Goal: Transaction & Acquisition: Purchase product/service

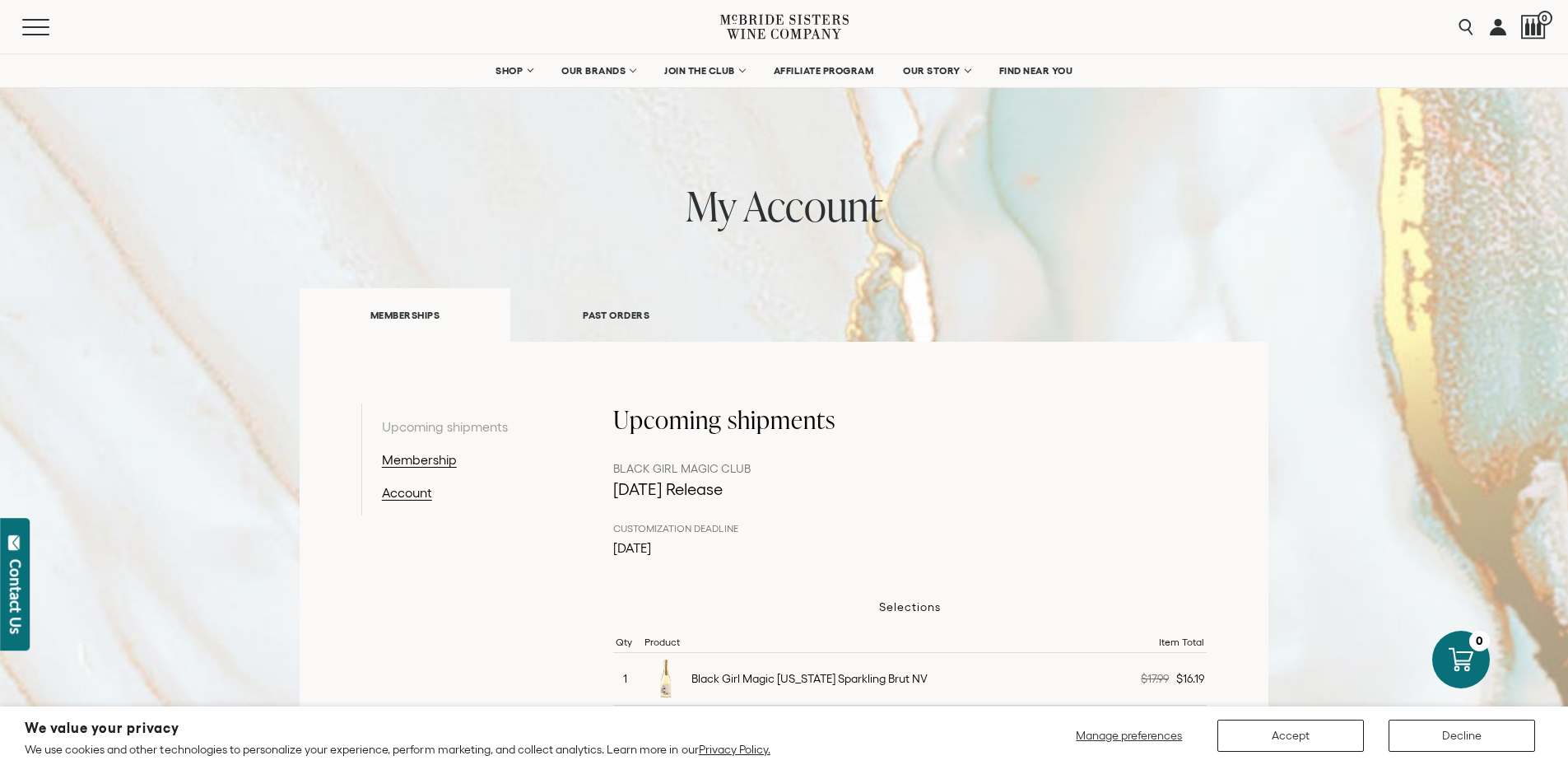
scroll to position [16, 0]
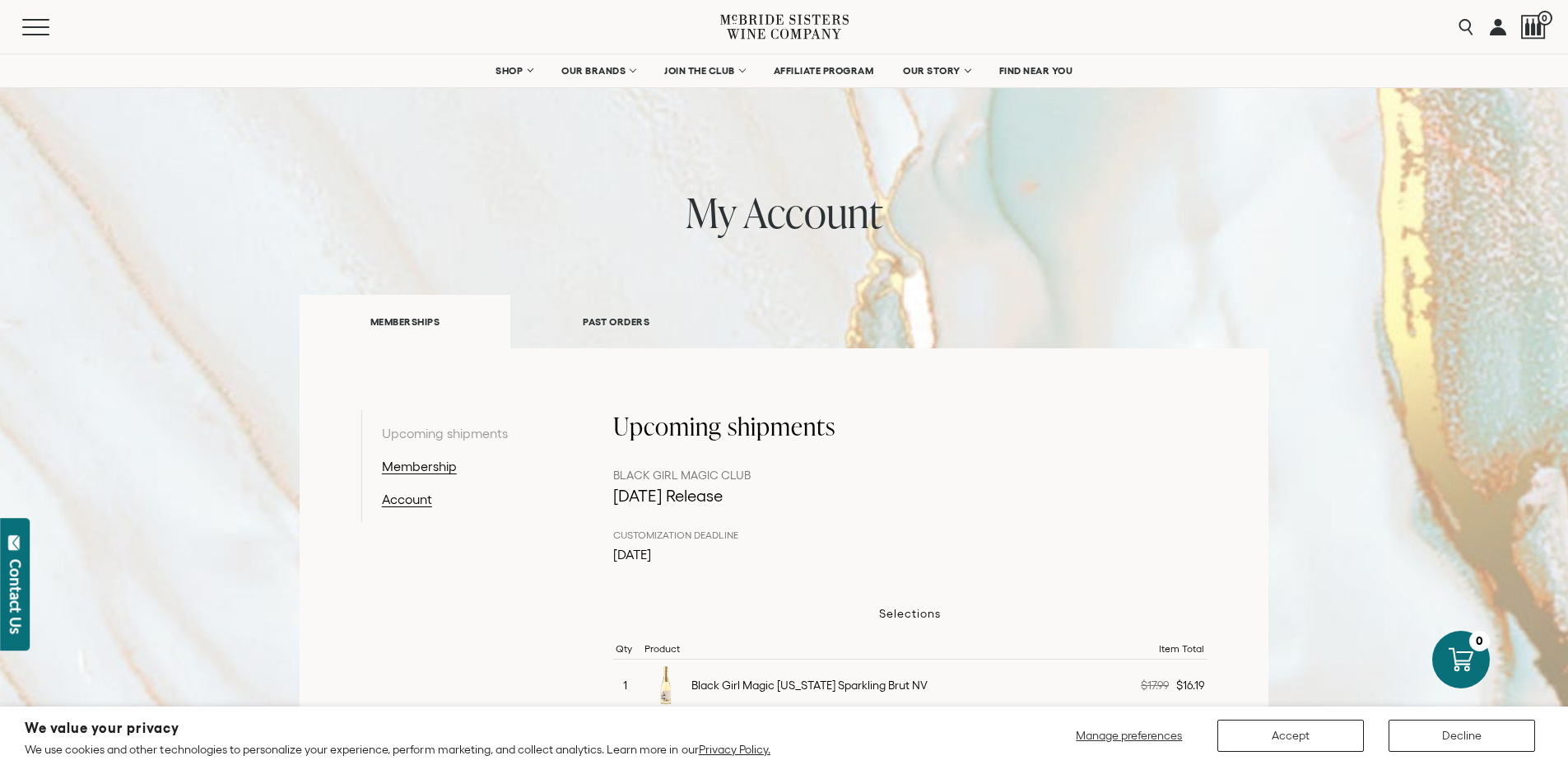
click at [567, 317] on link "PAST ORDERS" at bounding box center [616, 321] width 212 height 57
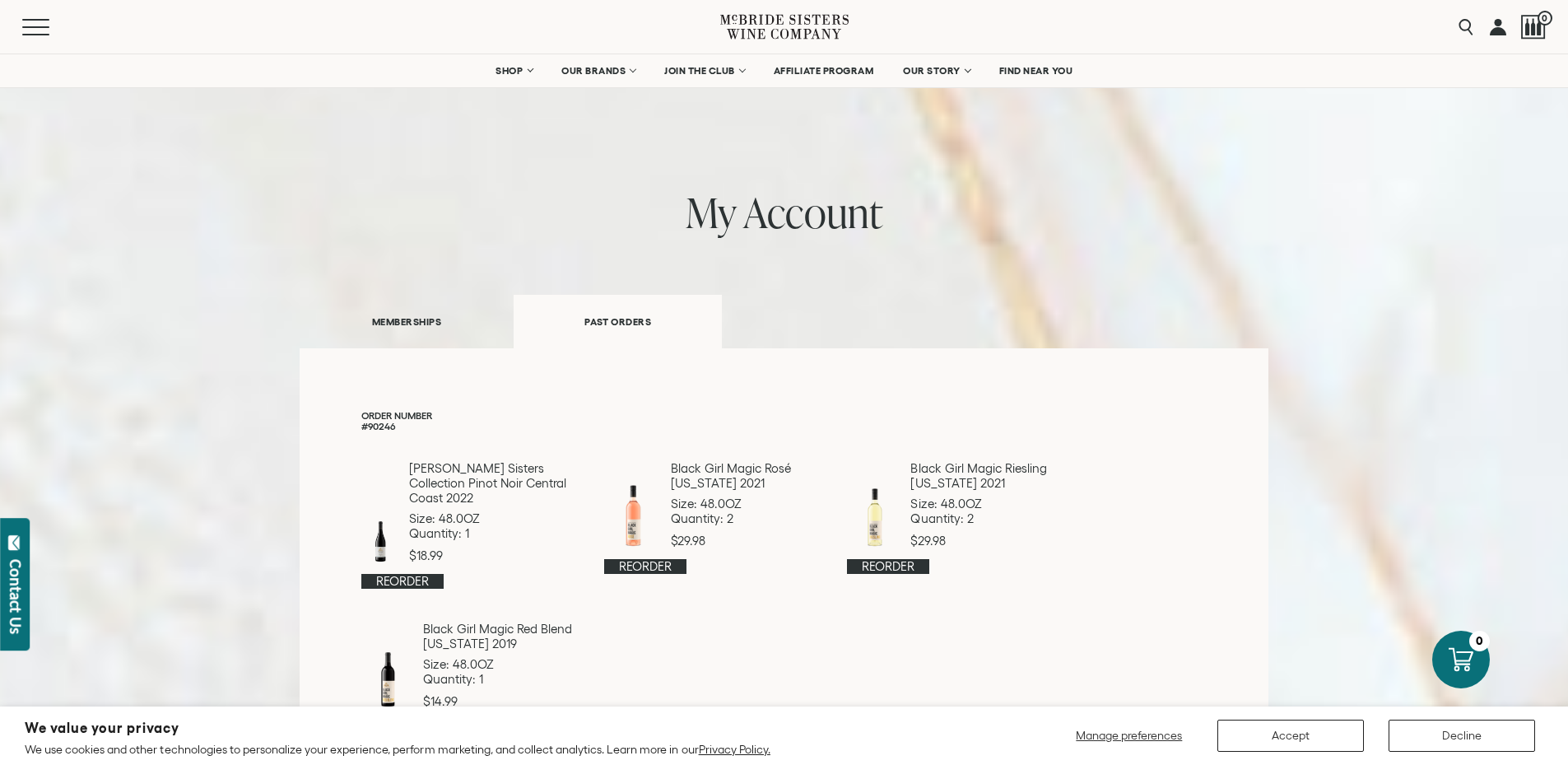
click at [436, 323] on link "MEMBERSHIPS" at bounding box center [406, 321] width 214 height 57
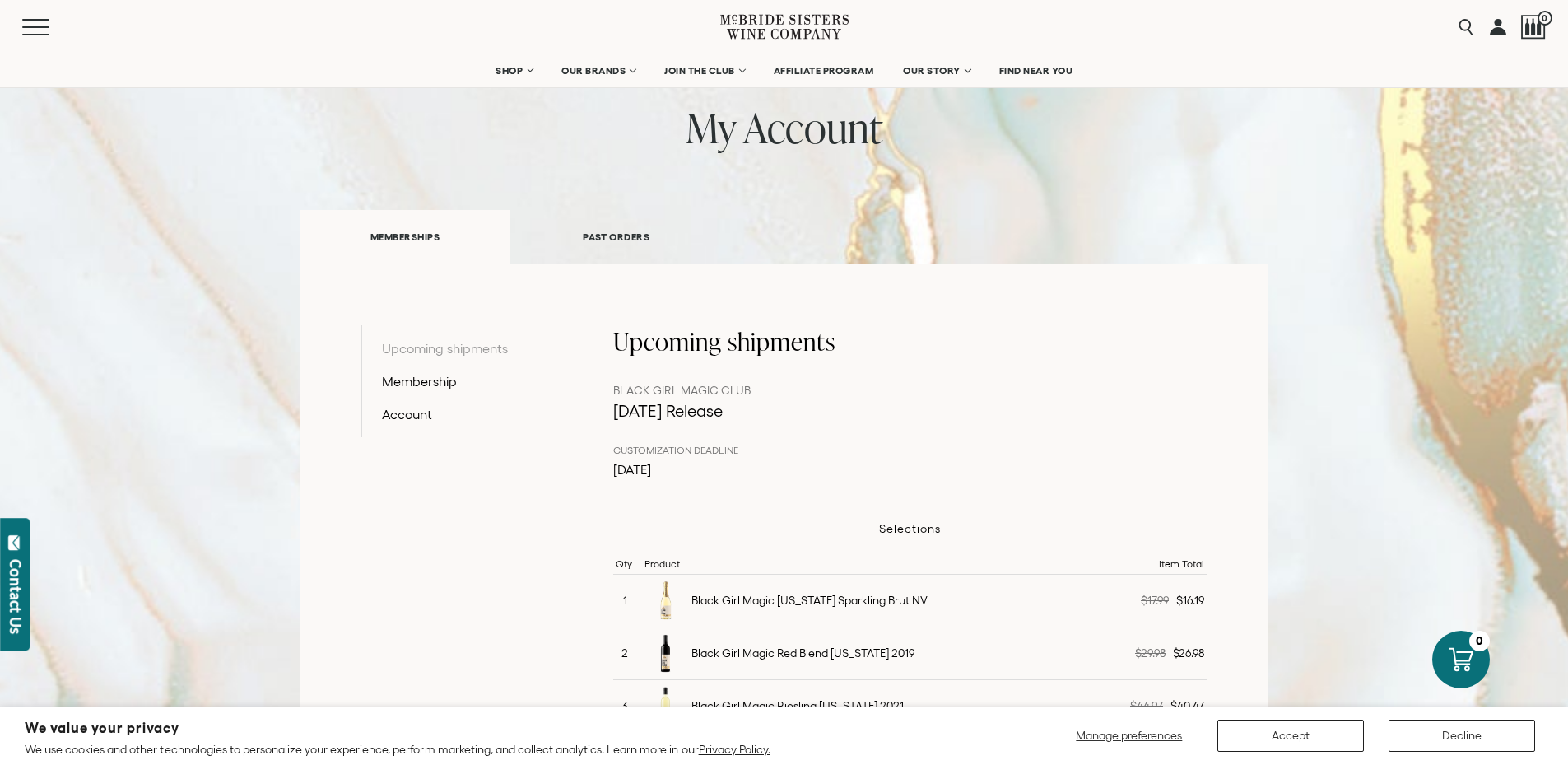
scroll to position [99, 0]
click at [403, 376] on link "Membership" at bounding box center [466, 383] width 170 height 20
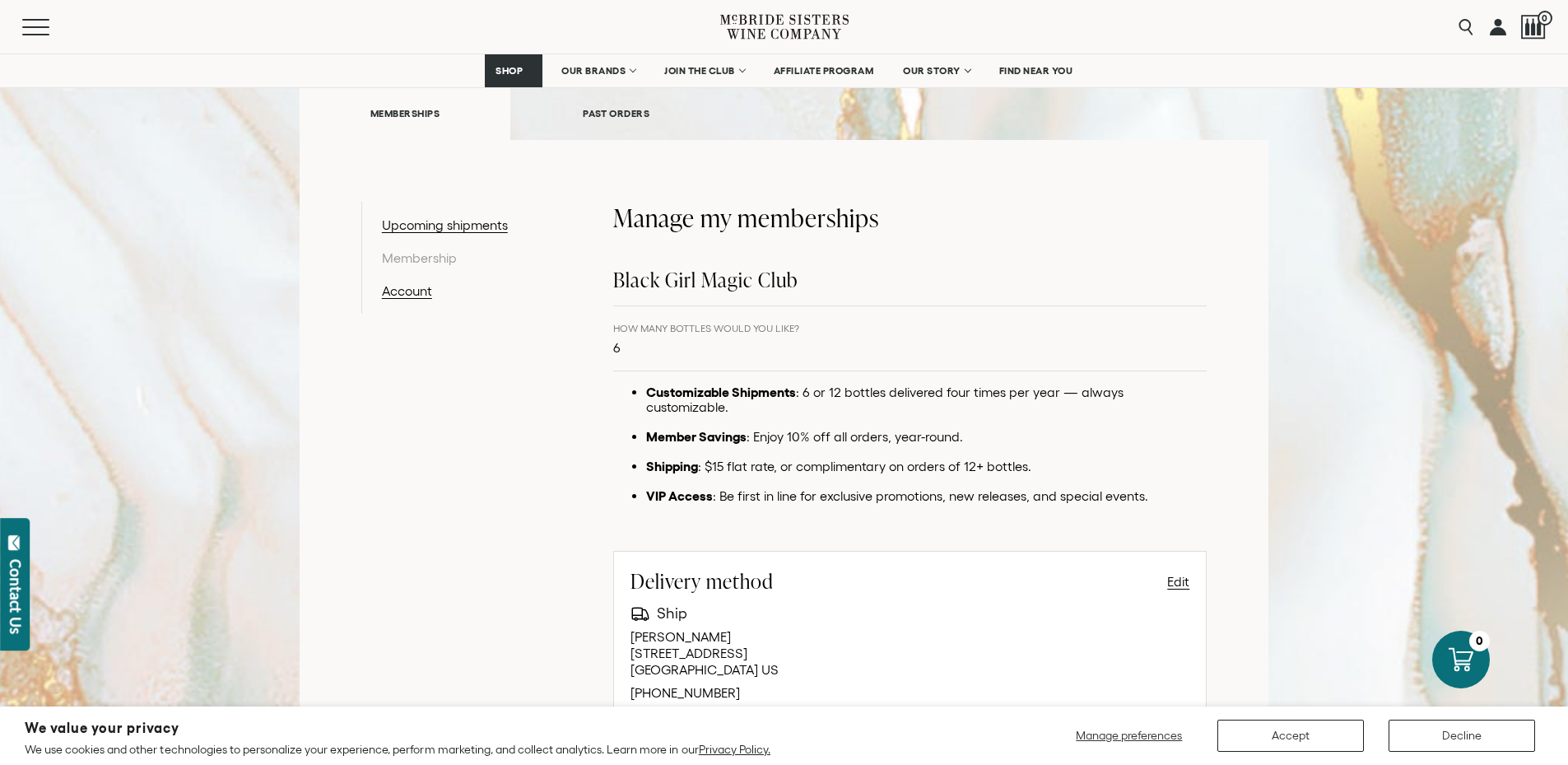
scroll to position [181, 0]
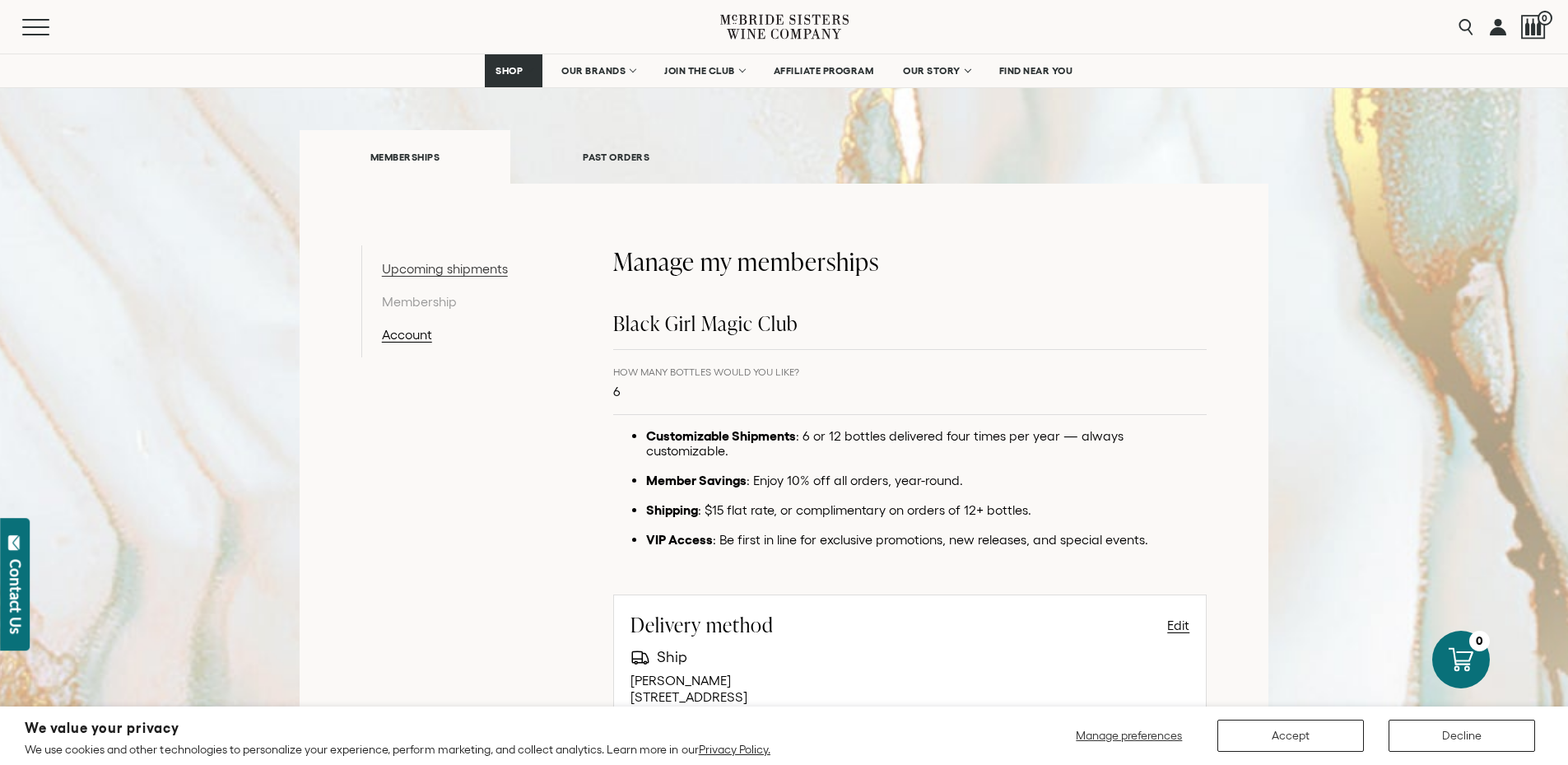
click at [491, 259] on link "Upcoming shipments" at bounding box center [466, 269] width 170 height 20
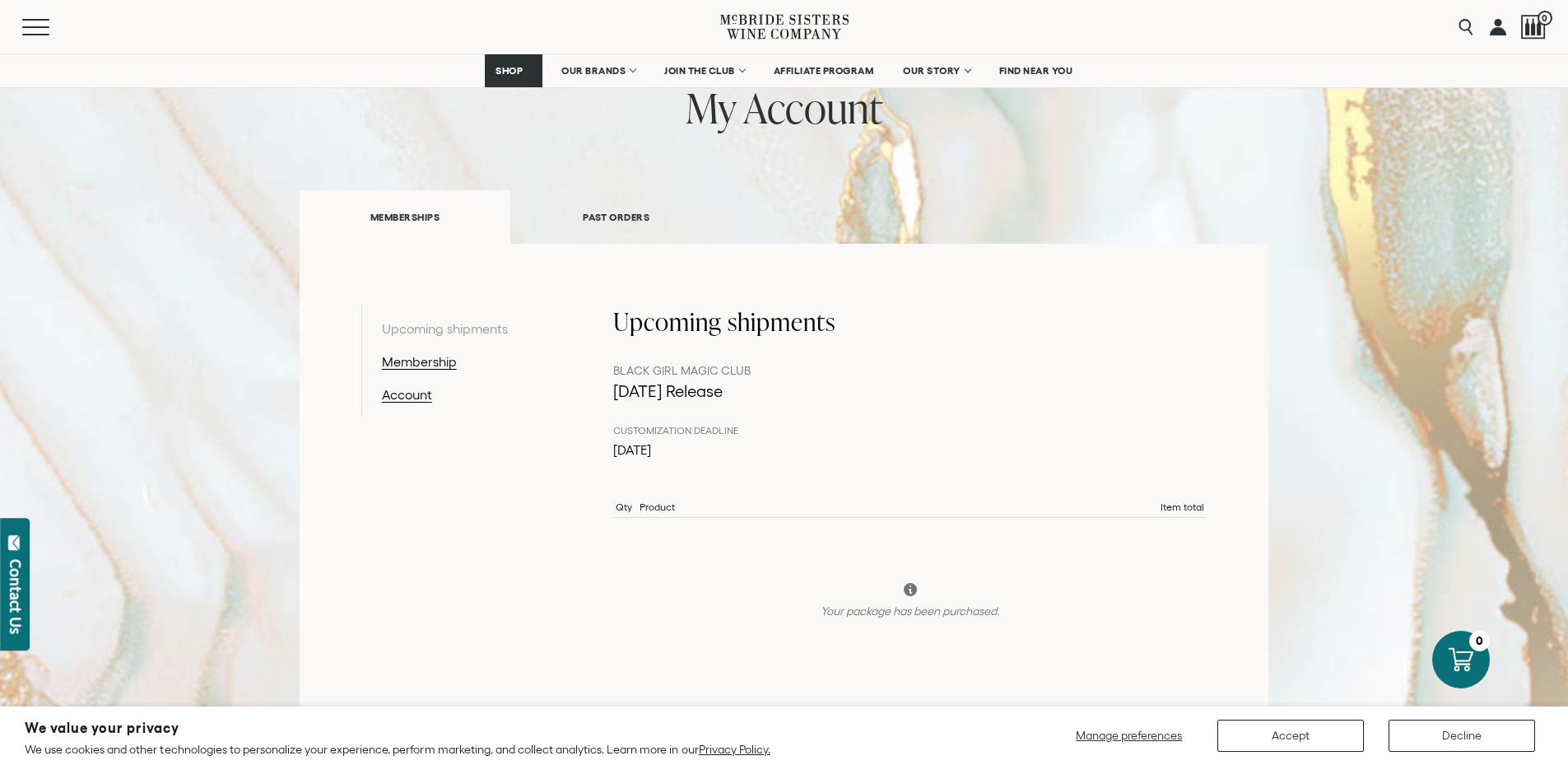
scroll to position [99, 0]
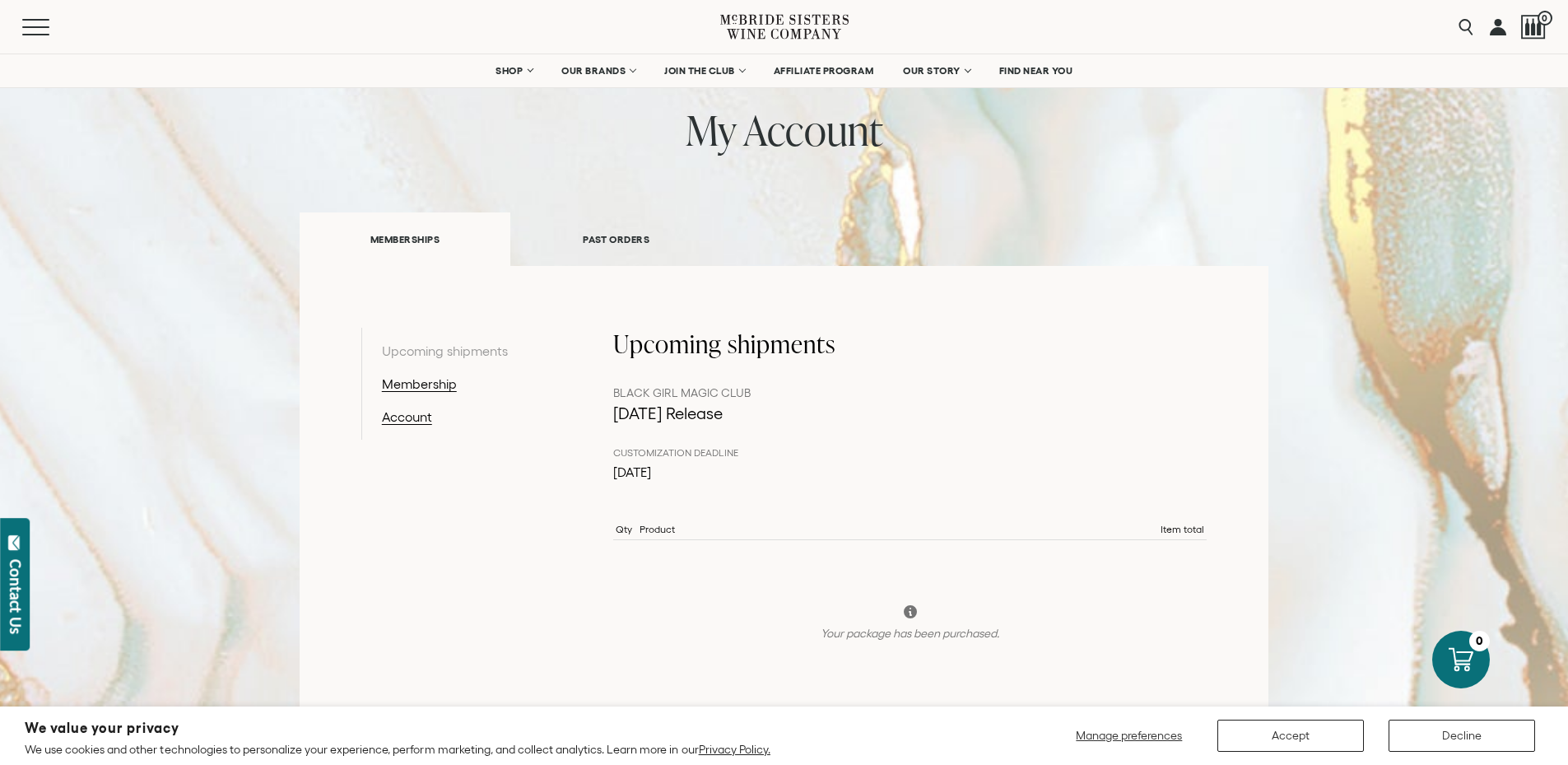
click at [598, 240] on link "PAST ORDERS" at bounding box center [616, 239] width 212 height 57
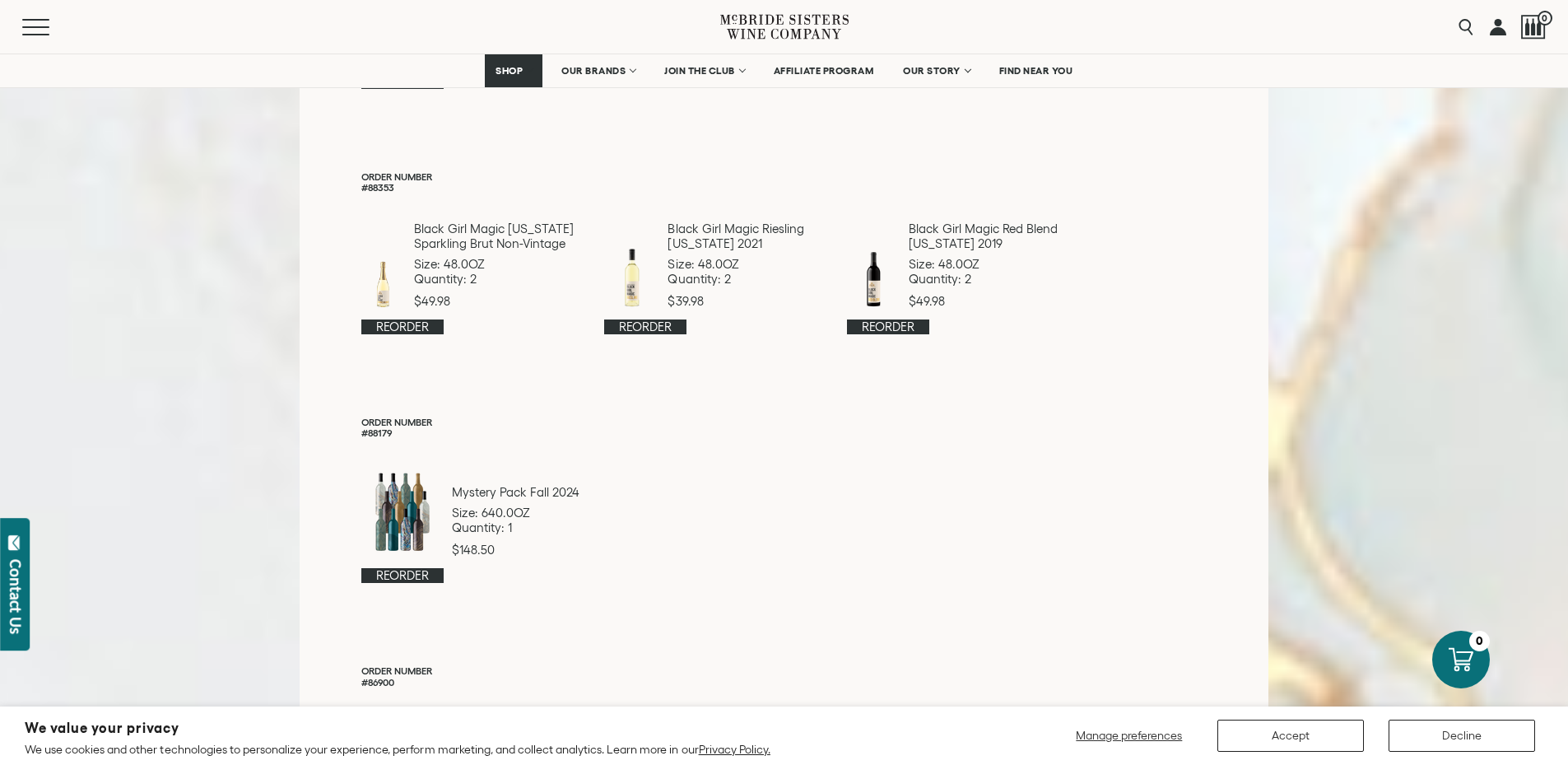
scroll to position [675, 0]
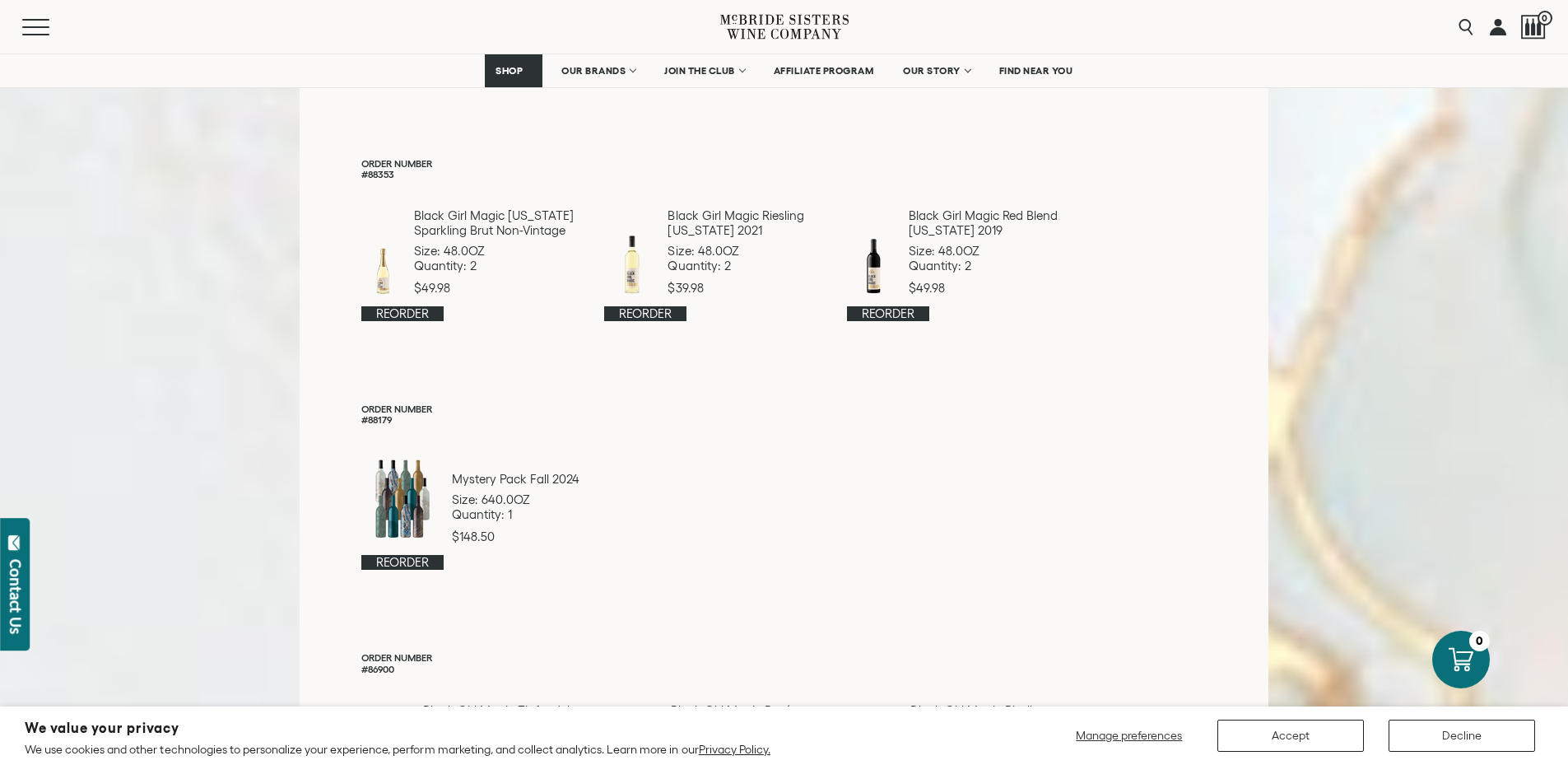
click at [415, 502] on div at bounding box center [402, 499] width 82 height 90
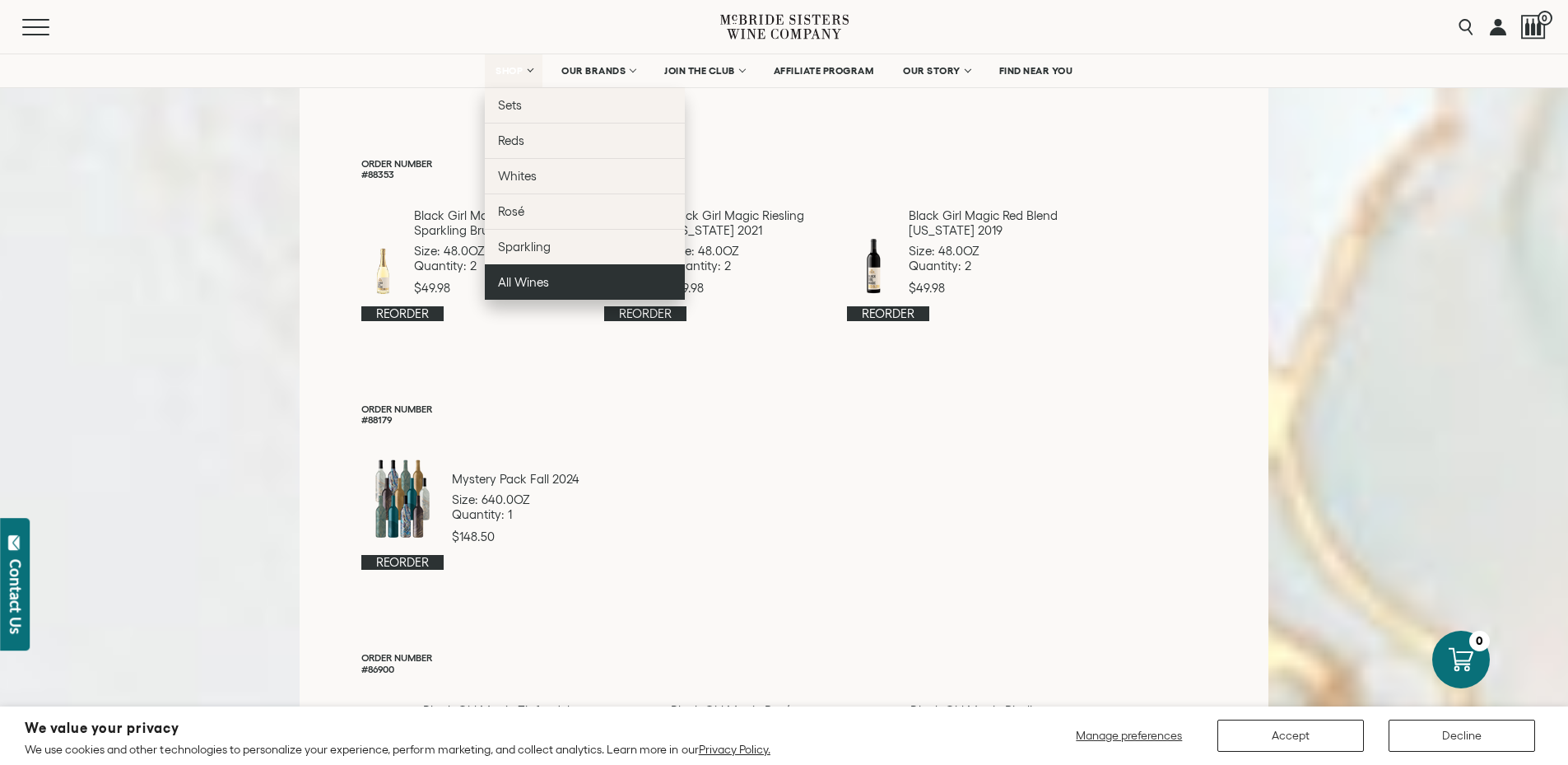
click at [582, 283] on link "All Wines" at bounding box center [585, 281] width 200 height 35
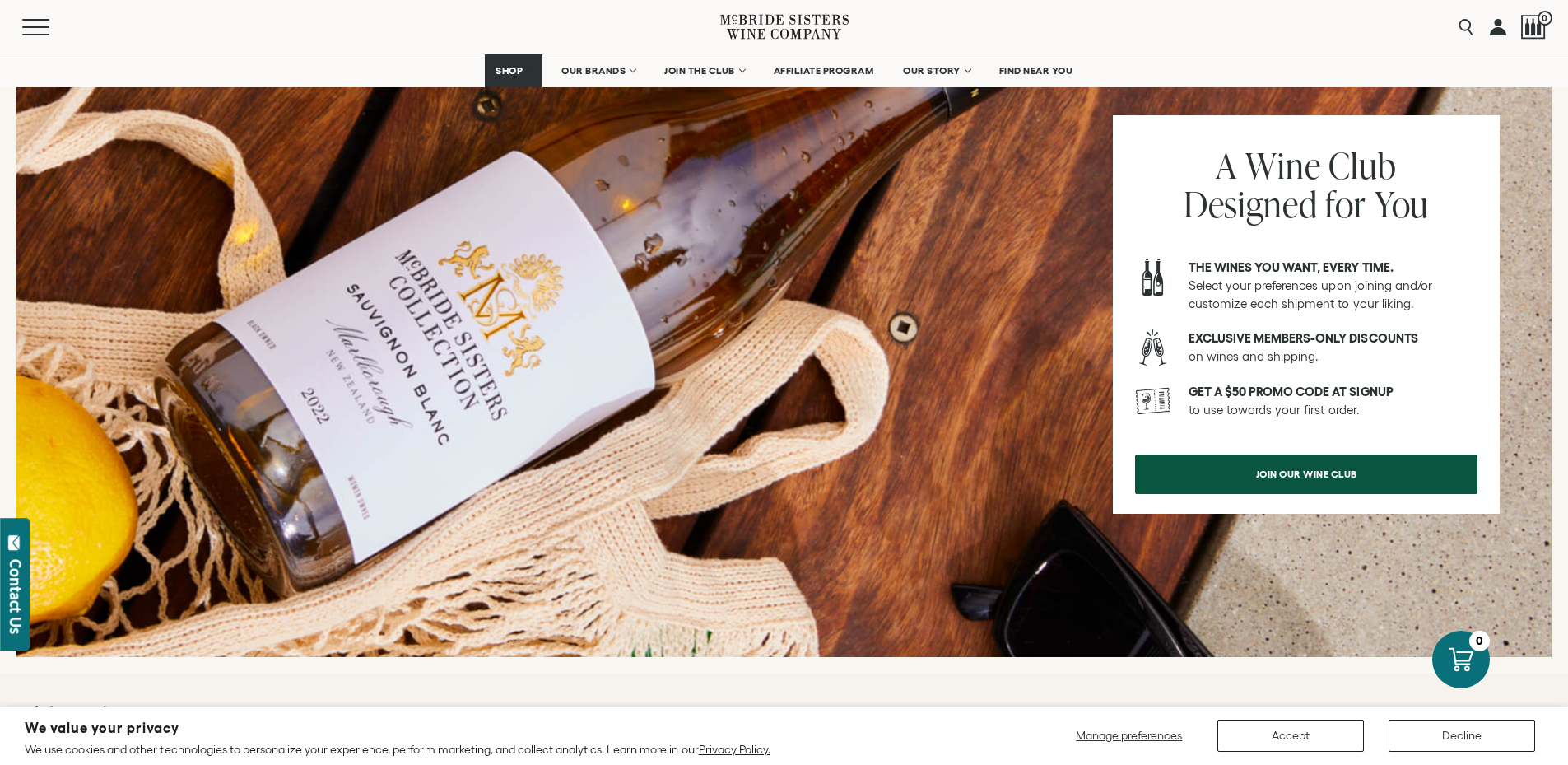
scroll to position [1564, 0]
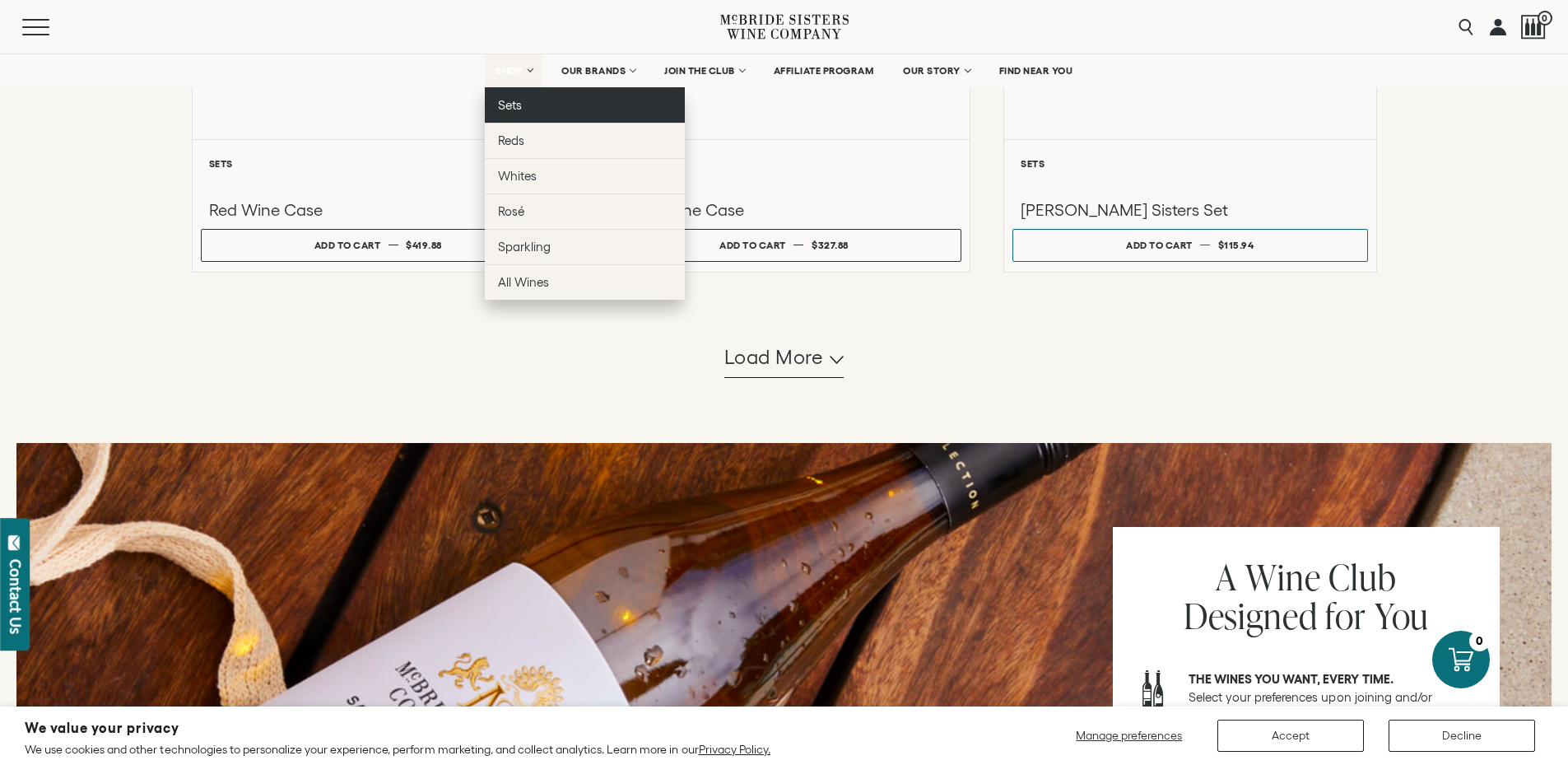
click at [524, 105] on link "Sets" at bounding box center [585, 105] width 200 height 35
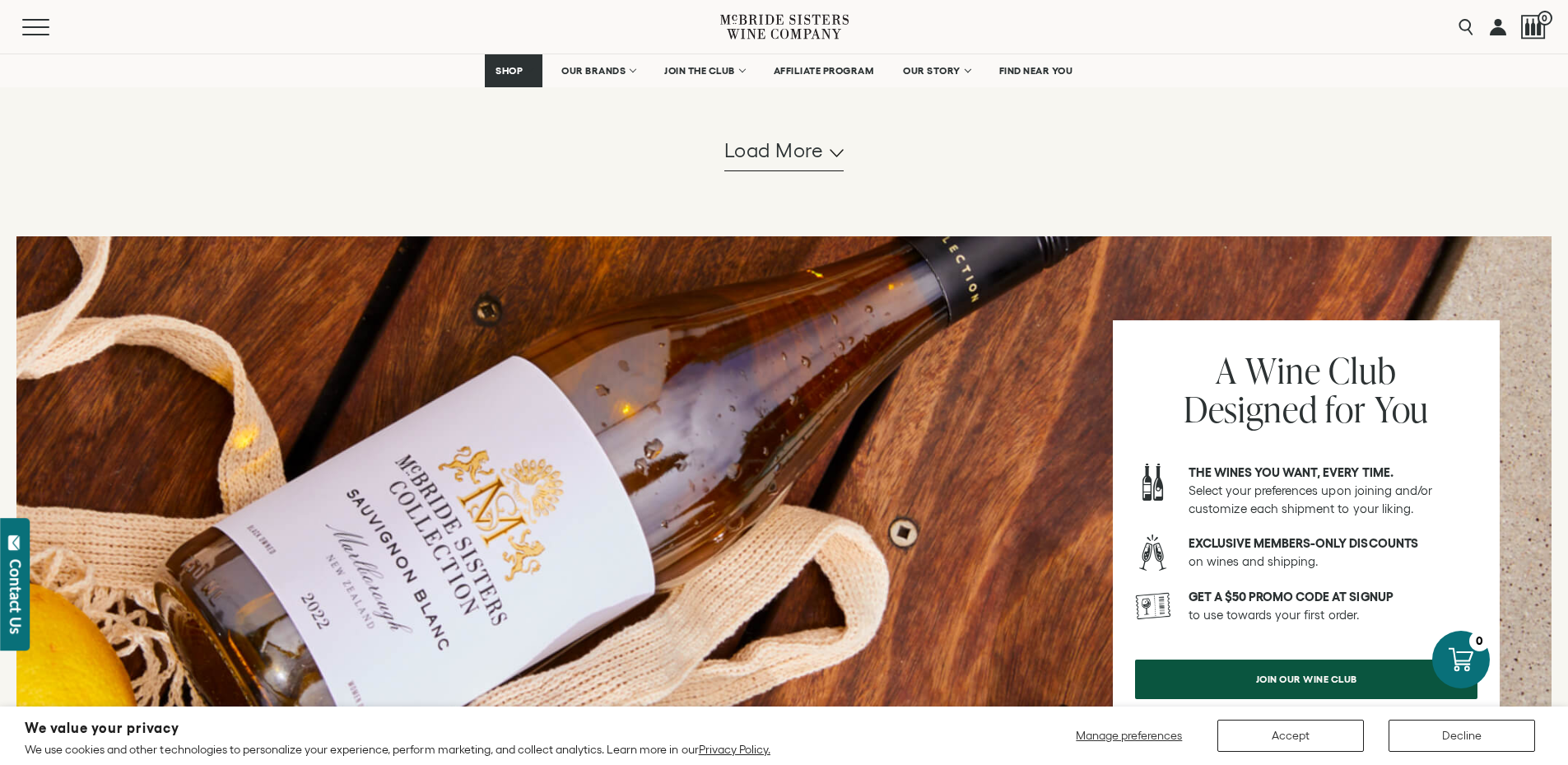
scroll to position [1482, 0]
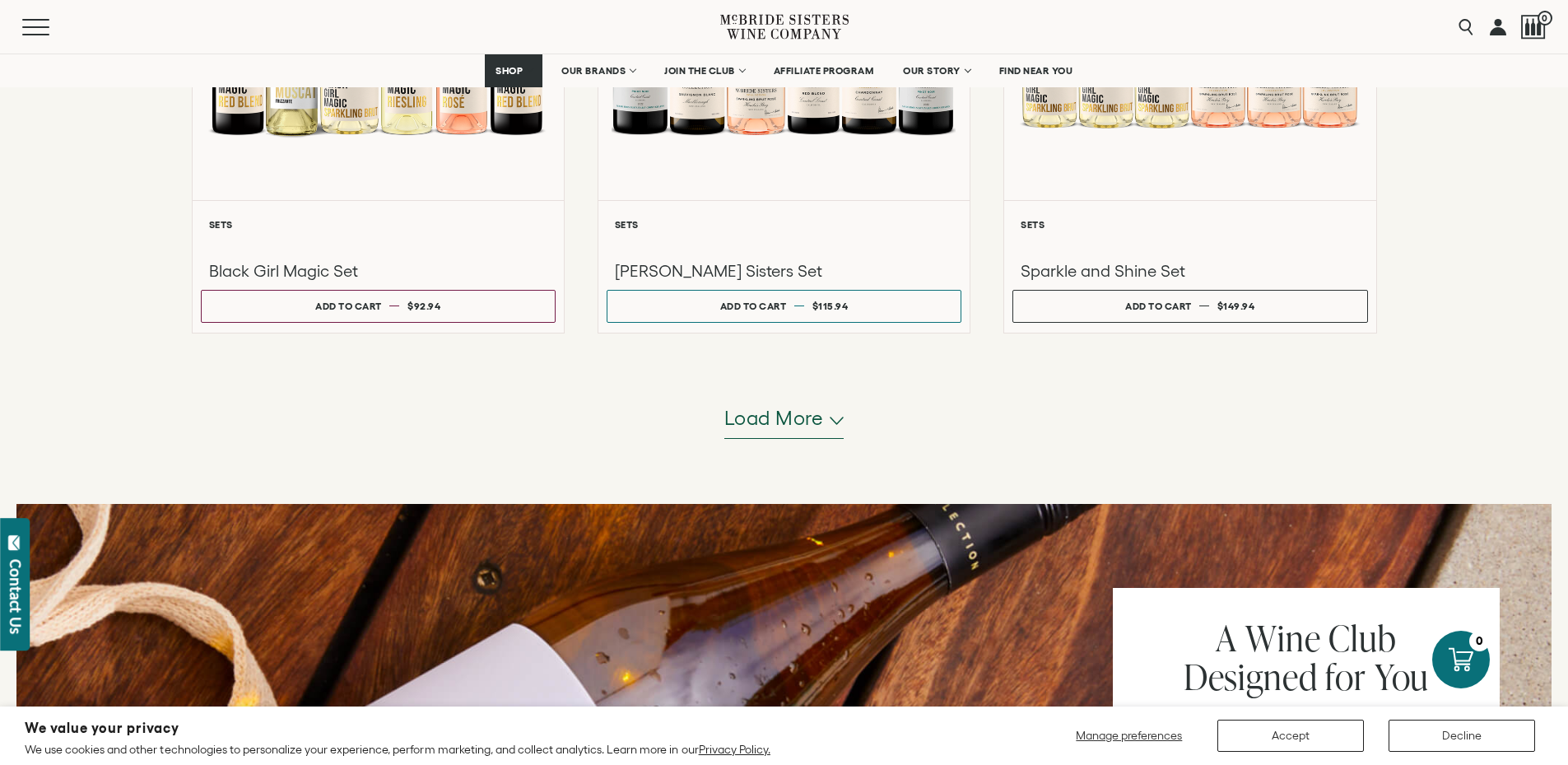
click at [830, 434] on button "Load more" at bounding box center [784, 419] width 120 height 40
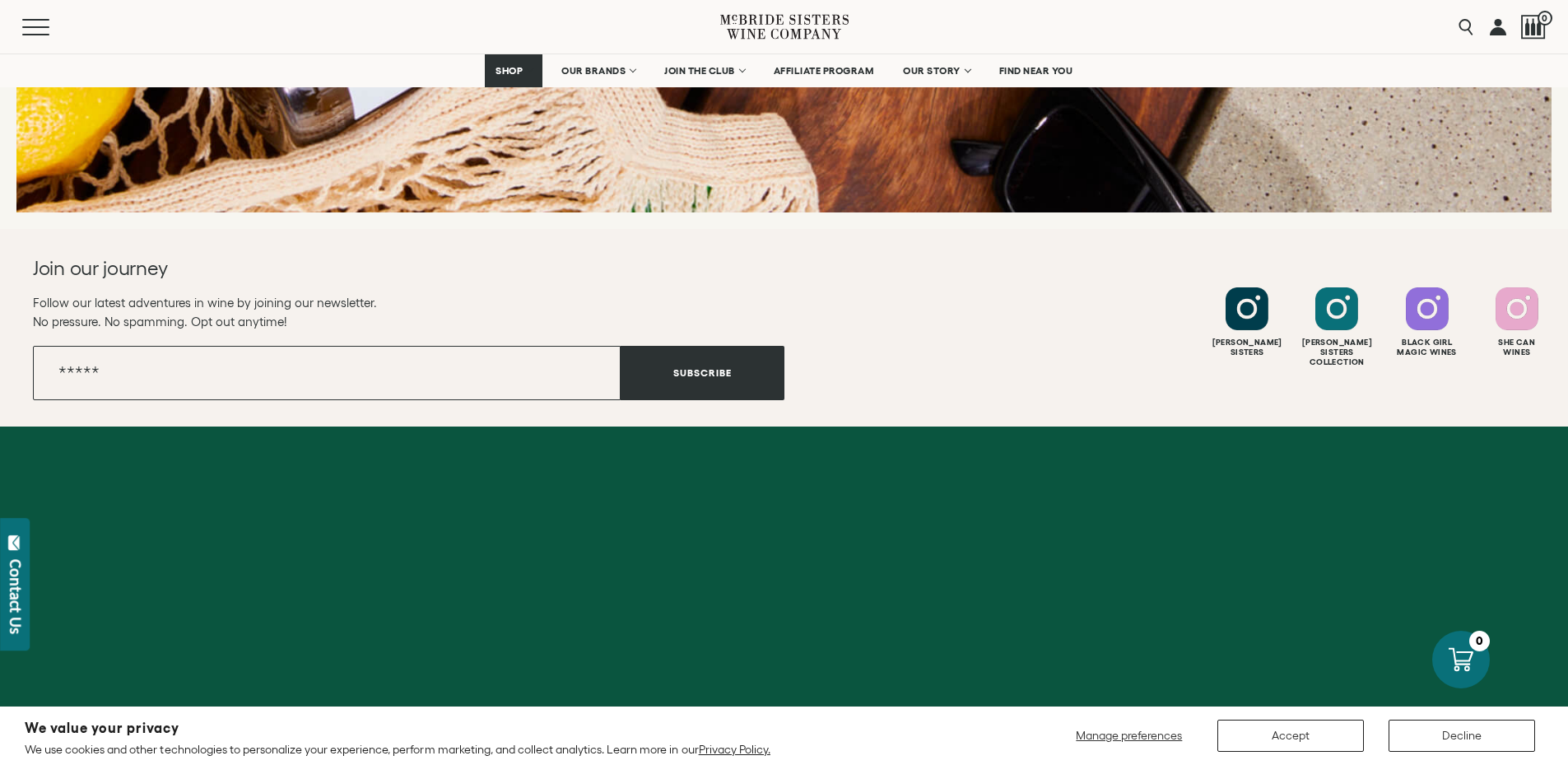
scroll to position [3408, 0]
